Goal: Information Seeking & Learning: Learn about a topic

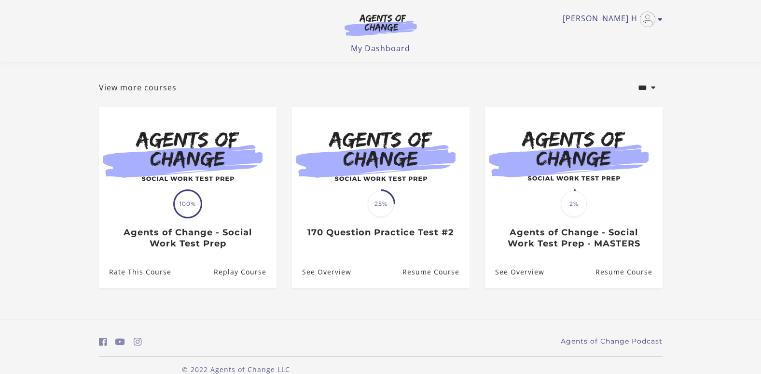
scroll to position [57, 0]
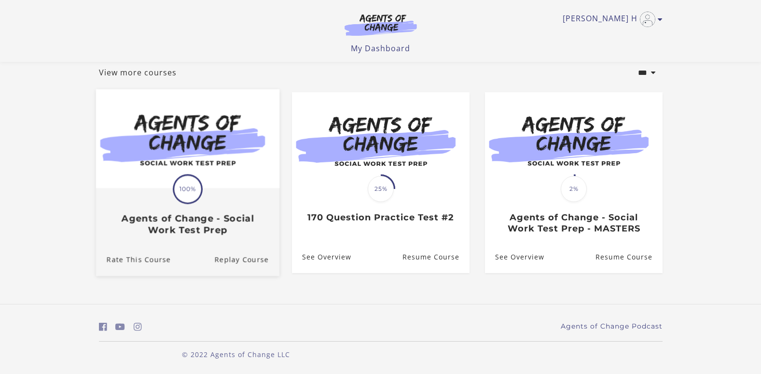
click at [260, 241] on link "Translation missing: en.liquid.partials.dashboard_course_card.progress_descript…" at bounding box center [187, 166] width 183 height 154
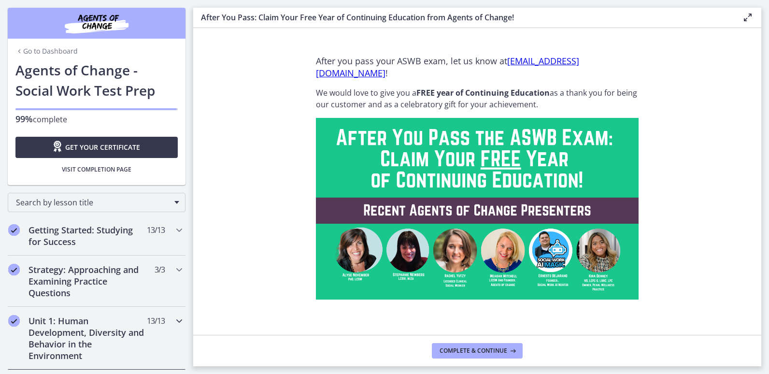
click at [173, 320] on icon "Chapters" at bounding box center [179, 321] width 12 height 12
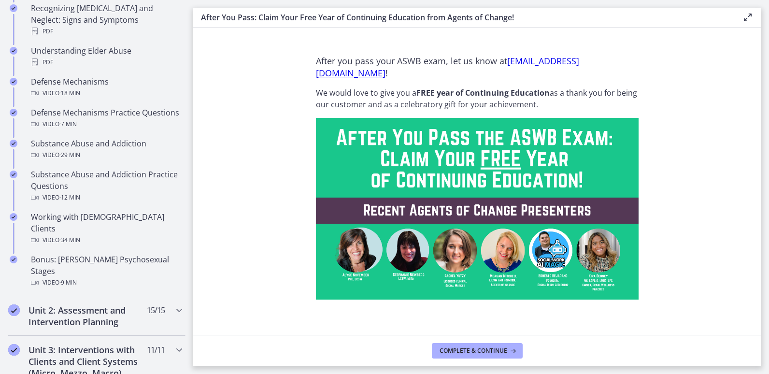
scroll to position [618, 0]
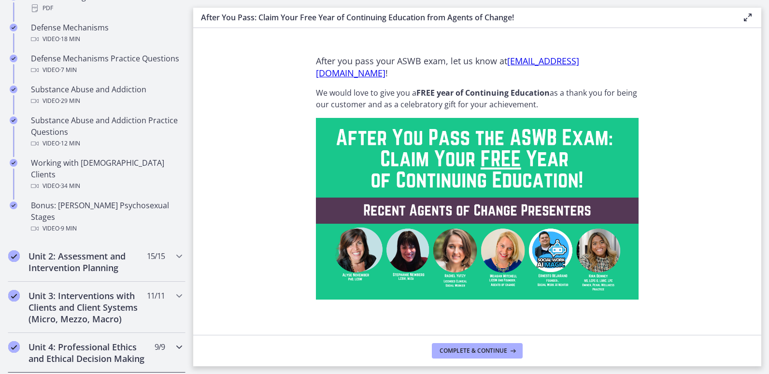
click at [173, 341] on icon "Chapters" at bounding box center [179, 347] width 12 height 12
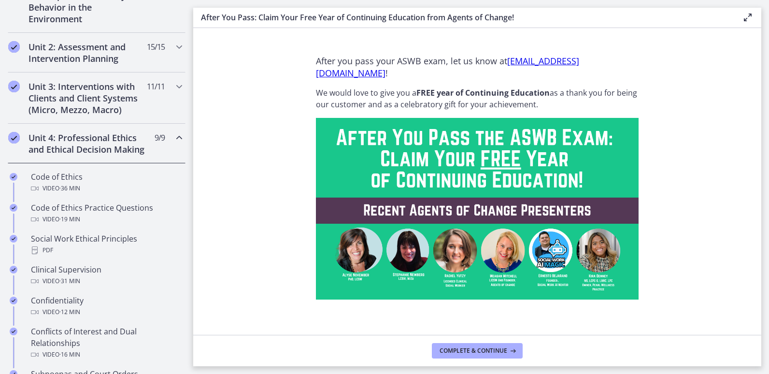
scroll to position [335, 0]
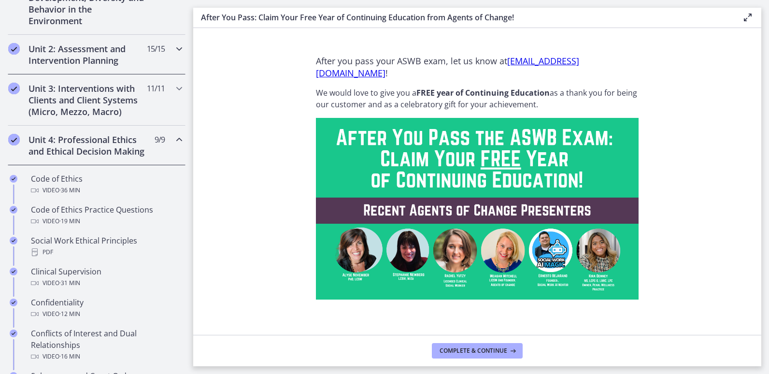
click at [173, 46] on icon "Chapters" at bounding box center [179, 49] width 12 height 12
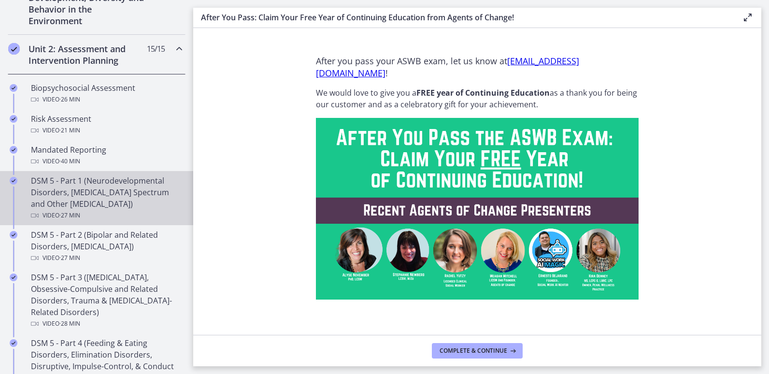
click at [127, 185] on div "DSM 5 - Part 1 (Neurodevelopmental Disorders, [MEDICAL_DATA] Spectrum and Other…" at bounding box center [106, 198] width 151 height 46
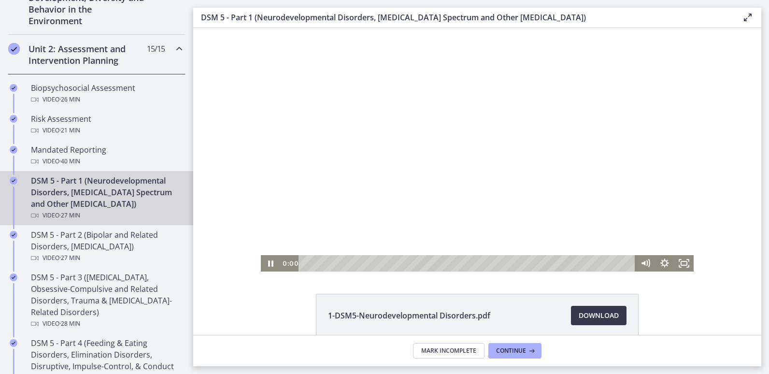
drag, startPoint x: 448, startPoint y: 262, endPoint x: 278, endPoint y: 294, distance: 172.9
click at [278, 271] on html "Click for sound @keyframes VOLUME_SMALL_WAVE_FLASH { 0% { opacity: 0; } 33% { o…" at bounding box center [477, 149] width 568 height 243
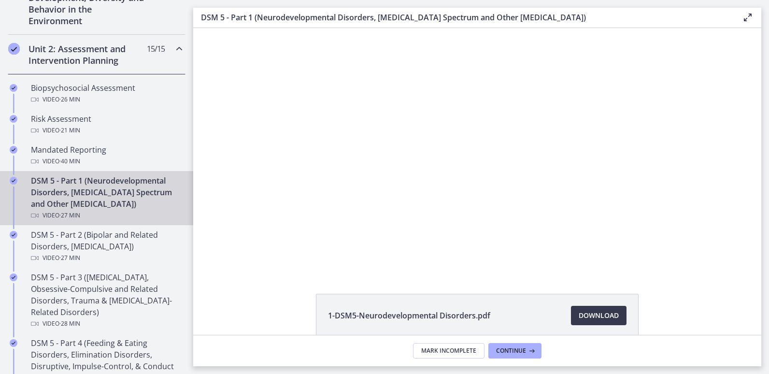
click at [747, 16] on icon at bounding box center [748, 18] width 12 height 12
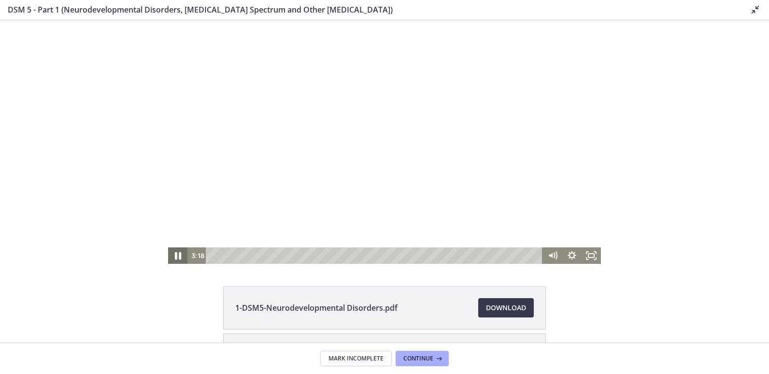
click at [176, 253] on icon "Pause" at bounding box center [178, 256] width 6 height 8
click at [176, 253] on icon "Play Video" at bounding box center [178, 255] width 19 height 16
click at [176, 253] on icon "Pause" at bounding box center [178, 256] width 6 height 8
click at [176, 253] on icon "Play Video" at bounding box center [178, 256] width 23 height 20
click at [177, 251] on icon "Pause" at bounding box center [177, 256] width 23 height 20
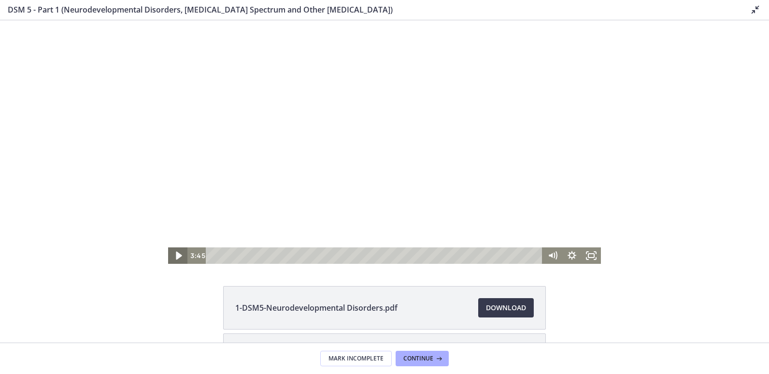
click at [177, 251] on icon "Play Video" at bounding box center [178, 256] width 23 height 20
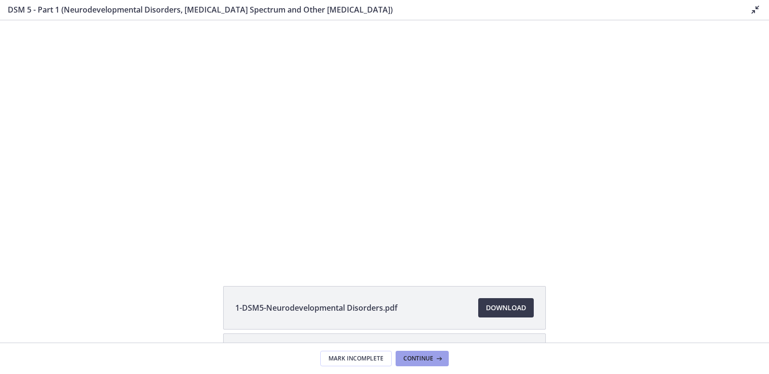
click at [425, 362] on span "Continue" at bounding box center [418, 358] width 30 height 8
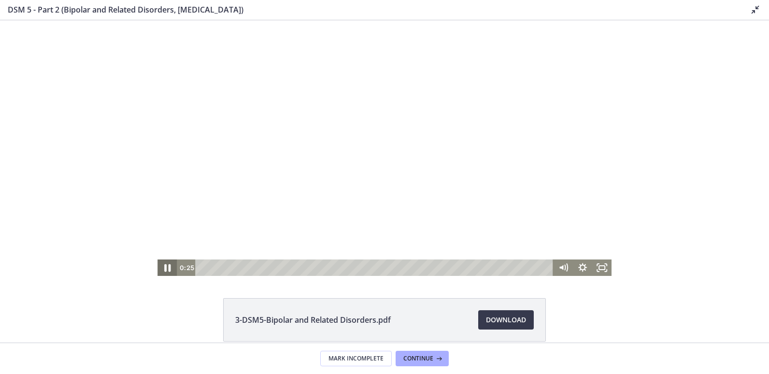
click at [167, 266] on icon "Pause" at bounding box center [166, 268] width 23 height 20
click at [167, 266] on icon "Play Video" at bounding box center [167, 268] width 23 height 20
click at [167, 266] on icon "Pause" at bounding box center [166, 267] width 19 height 16
click at [167, 264] on icon "Play Video" at bounding box center [167, 268] width 23 height 20
